Goal: Task Accomplishment & Management: Use online tool/utility

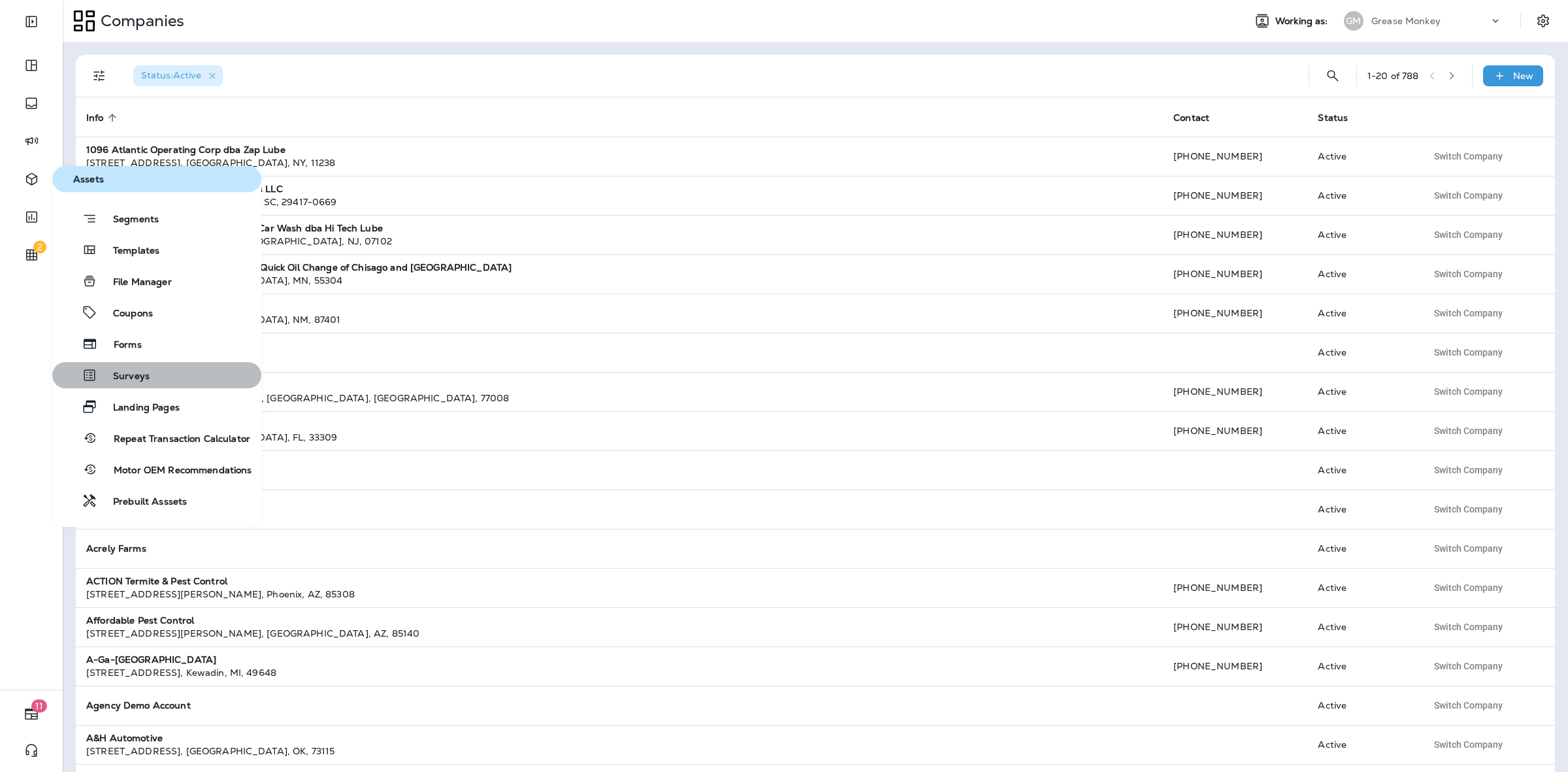
click at [141, 368] on div "Surveys" at bounding box center [103, 375] width 92 height 16
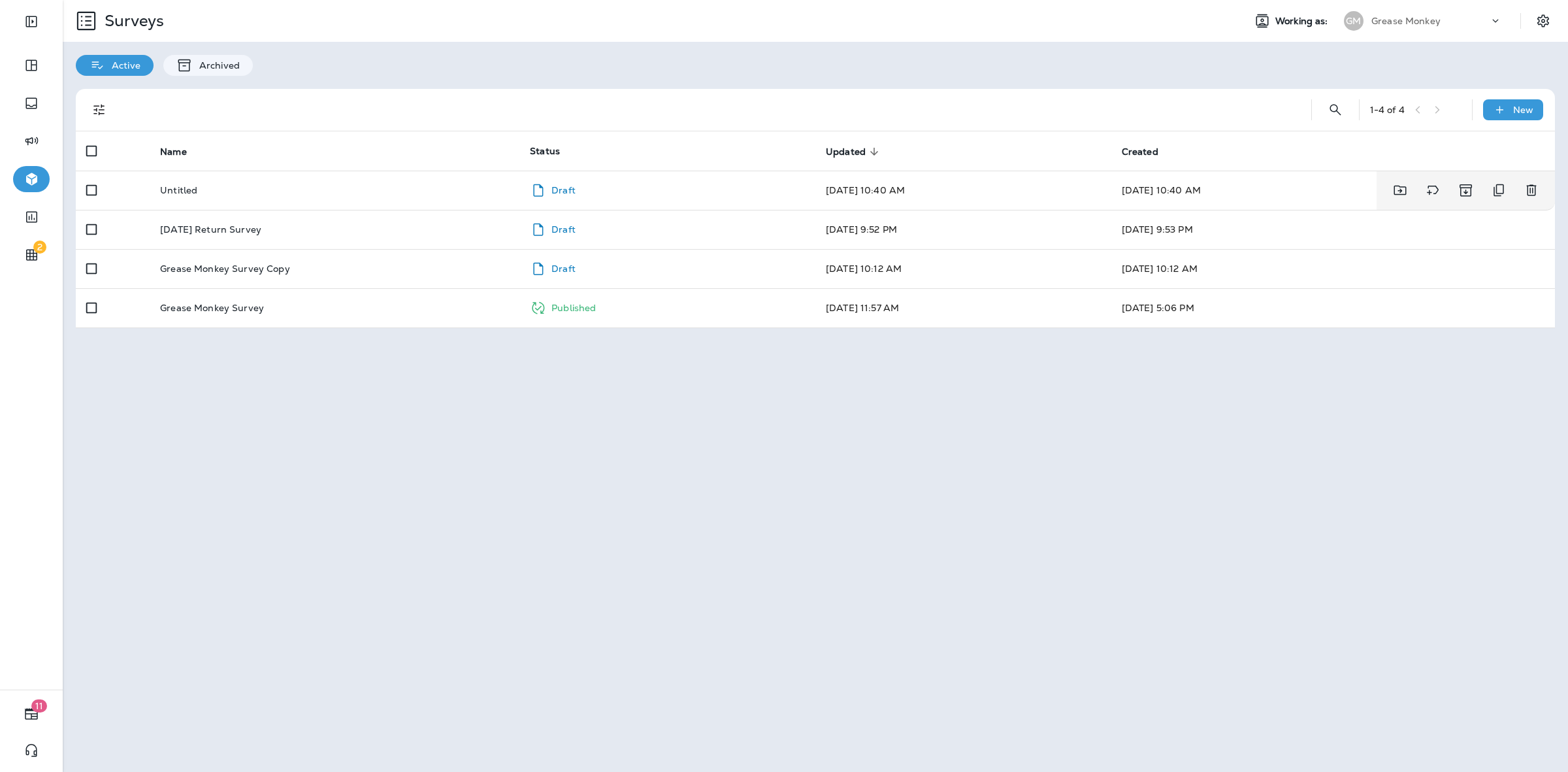
click at [290, 198] on td "Untitled" at bounding box center [335, 190] width 370 height 39
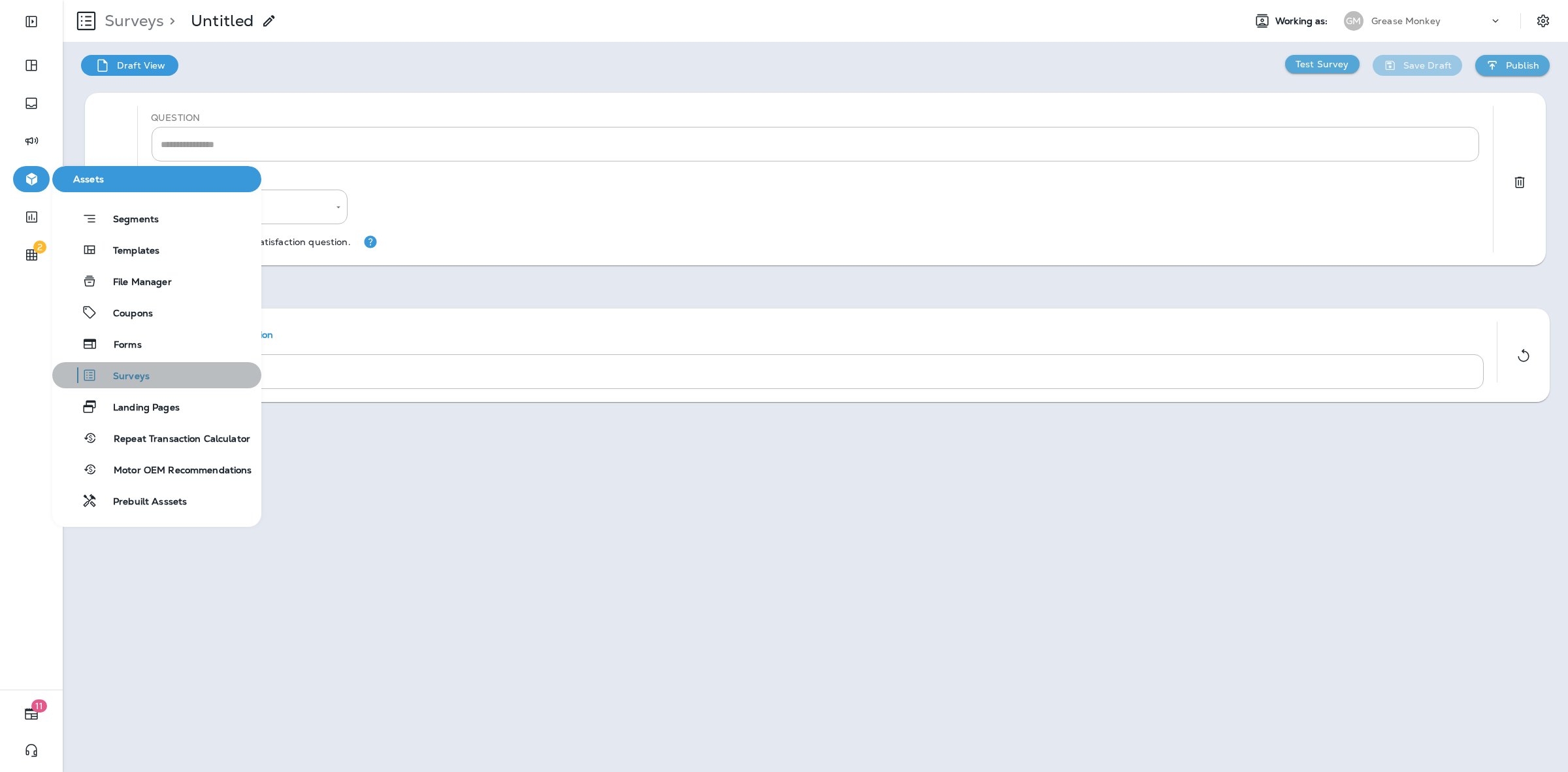
click at [155, 364] on button "Surveys" at bounding box center [157, 375] width 209 height 27
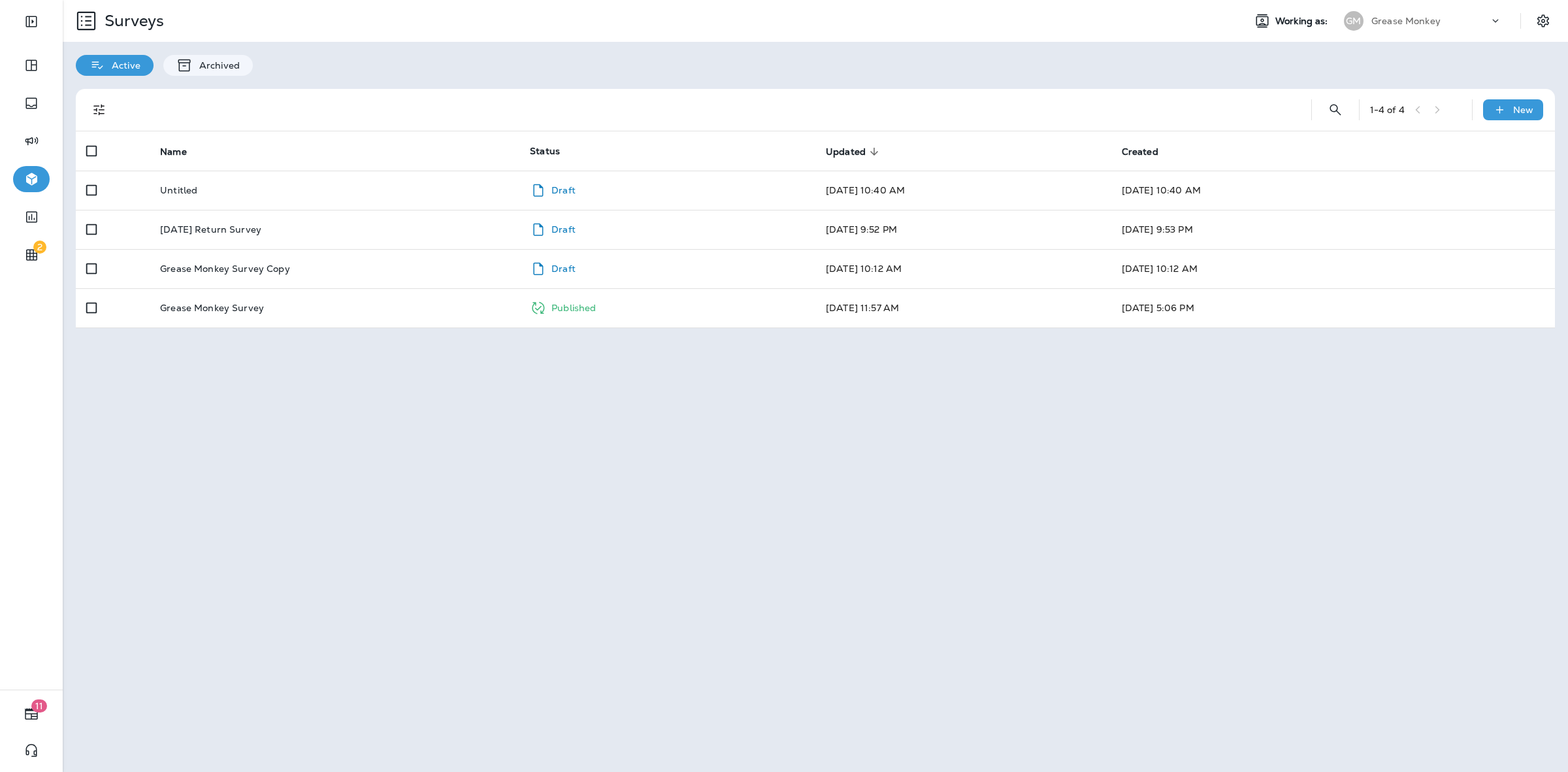
click at [1504, 106] on icon at bounding box center [1500, 110] width 13 height 13
click at [1484, 143] on p "Prebuilt Surveys" at bounding box center [1475, 141] width 81 height 10
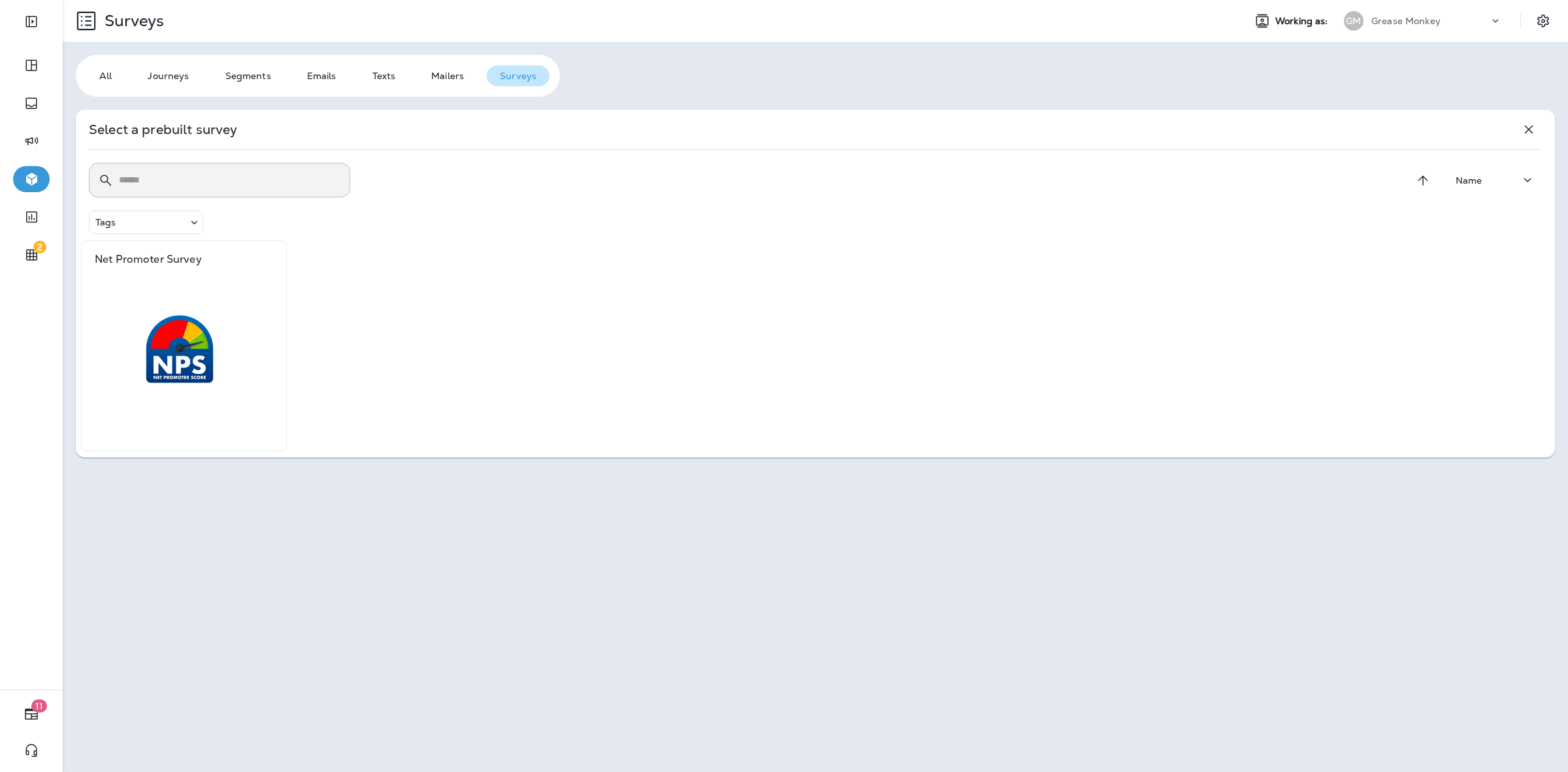
click at [1527, 125] on icon "button" at bounding box center [1529, 129] width 16 height 16
